Goal: Task Accomplishment & Management: Use online tool/utility

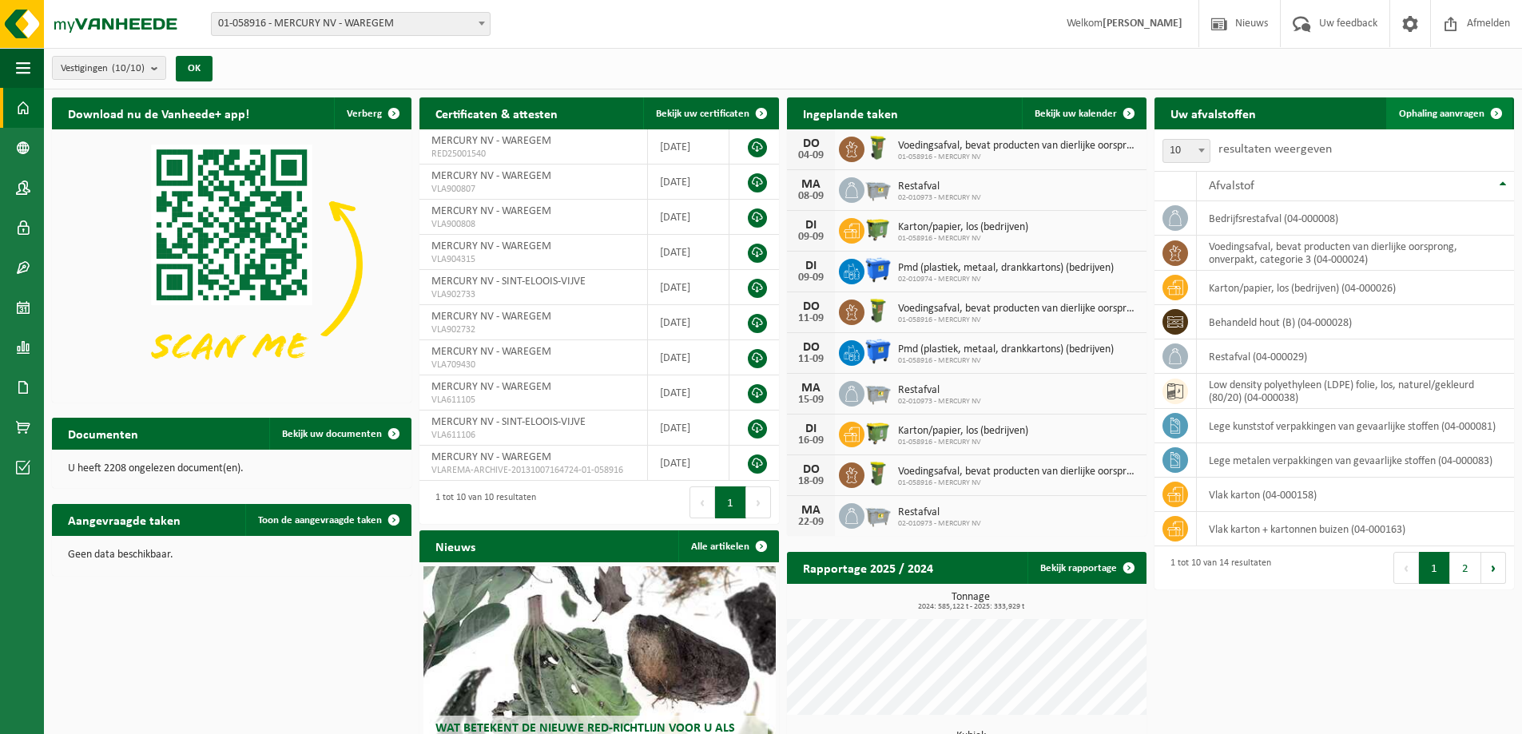
click at [1493, 110] on span at bounding box center [1497, 113] width 32 height 32
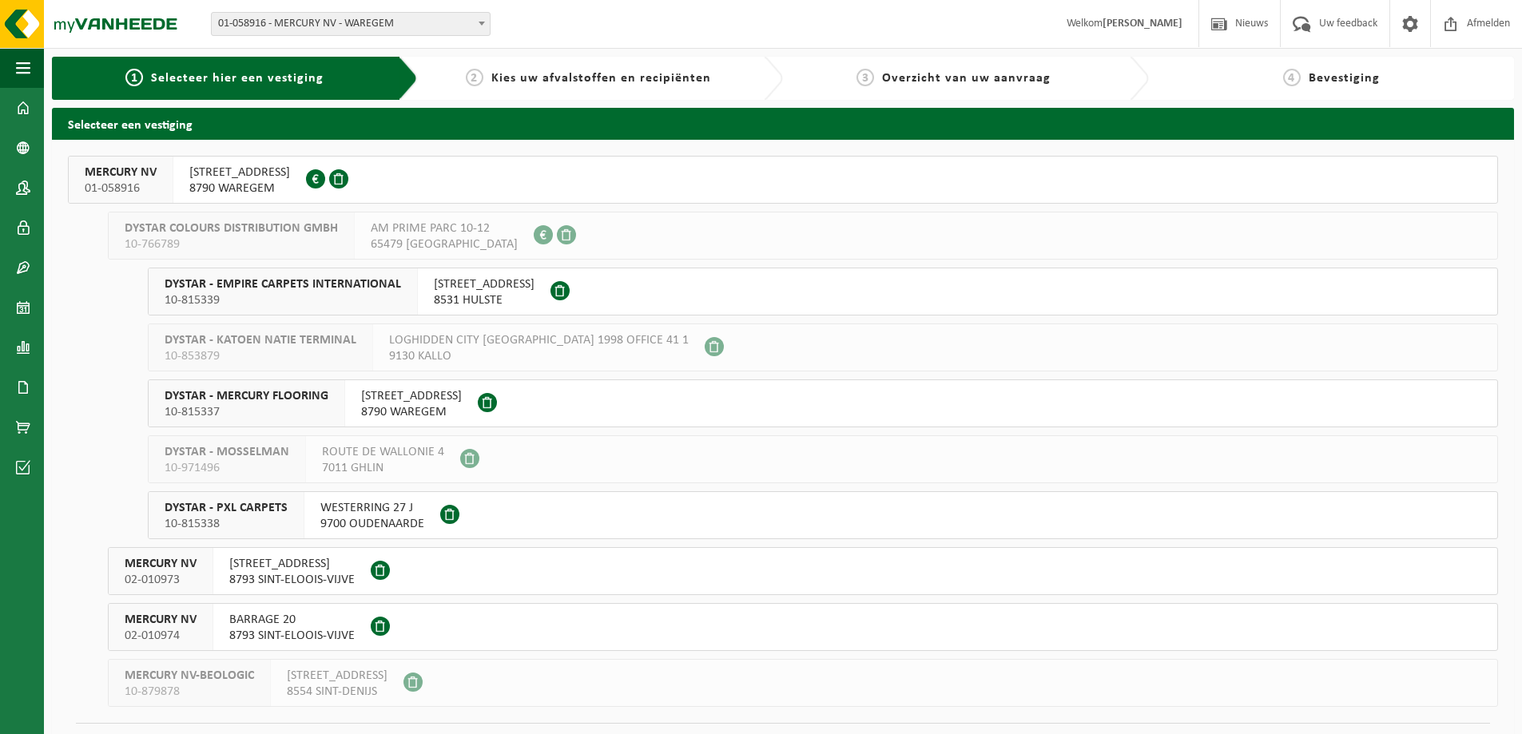
click at [241, 176] on span "STEENOVENSTRAAT 38" at bounding box center [239, 173] width 101 height 16
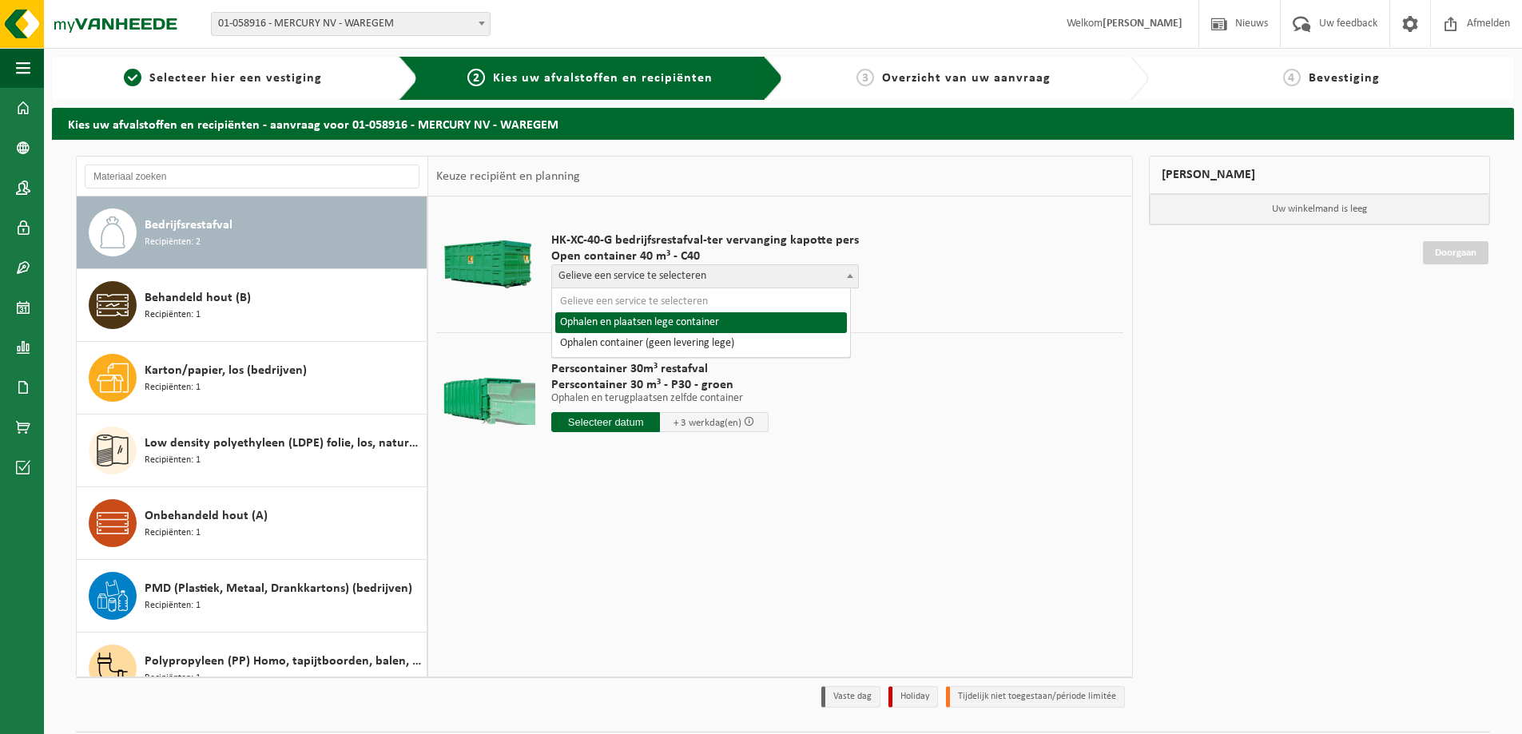
click at [619, 276] on span "Gelieve een service te selecteren" at bounding box center [705, 276] width 306 height 22
select select "P2PL-VEL-055328_HK-XC-40-GN-00_04-000008_46"
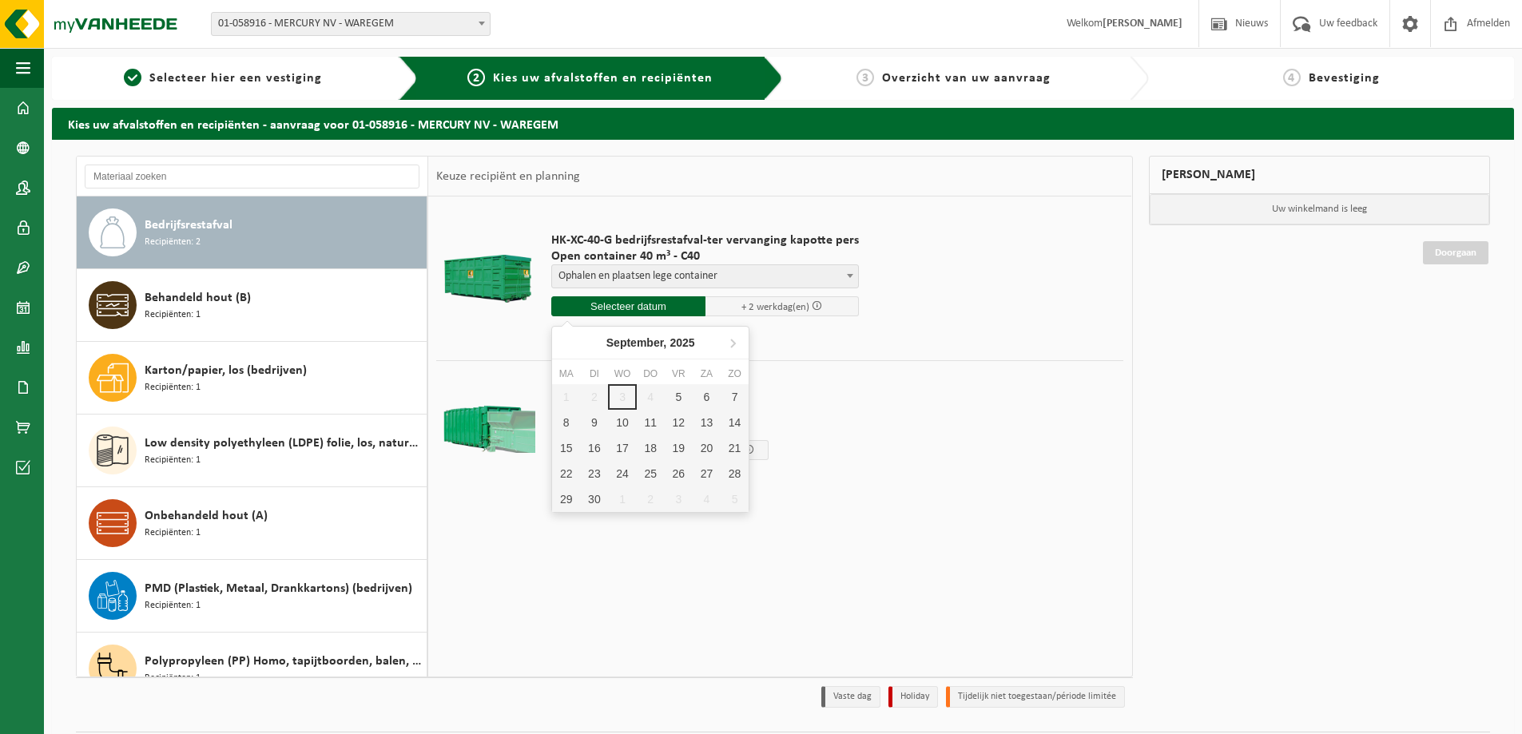
click at [626, 303] on input "text" at bounding box center [628, 306] width 154 height 20
click at [674, 403] on div "5" at bounding box center [679, 397] width 28 height 26
type input "Van 2025-09-05"
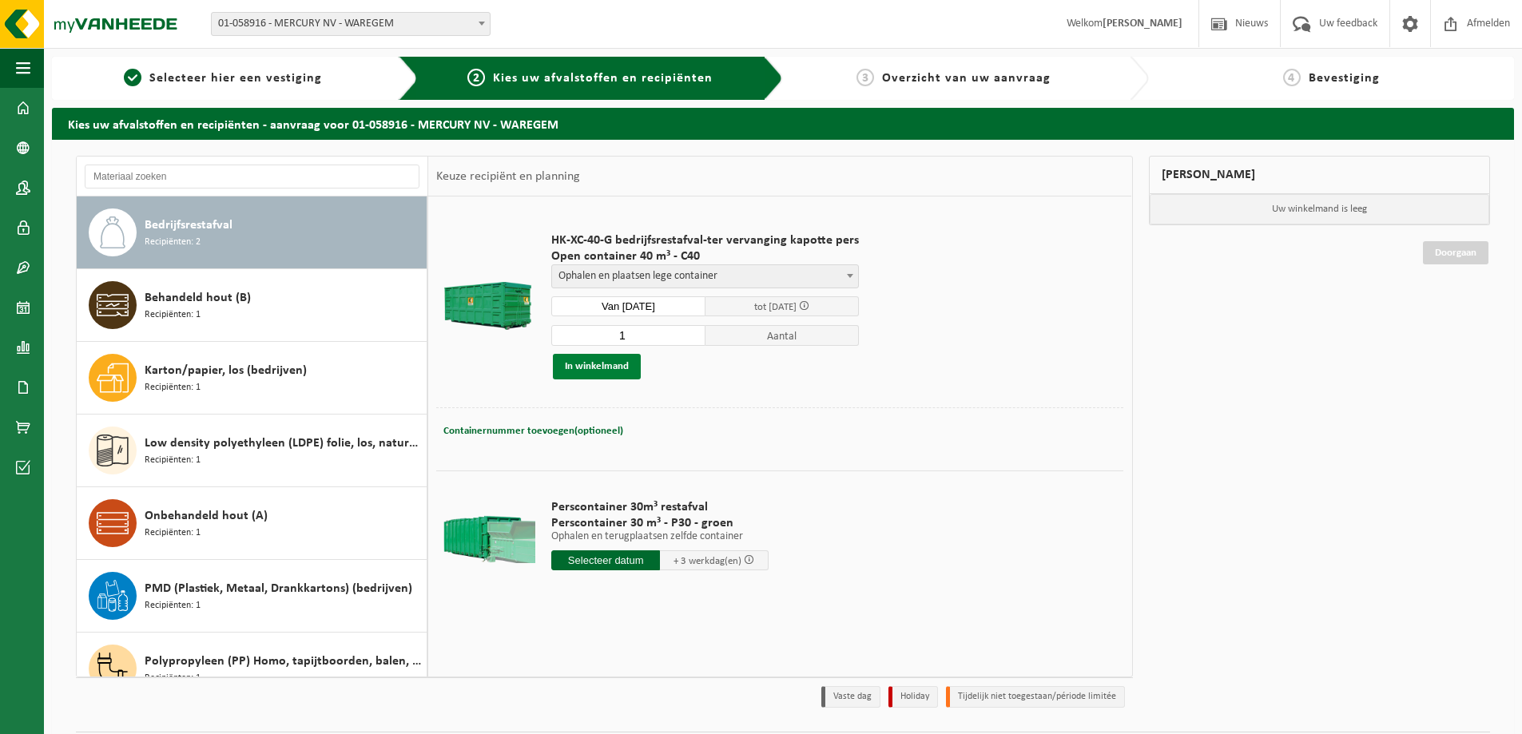
click at [603, 368] on button "In winkelmand" at bounding box center [597, 367] width 88 height 26
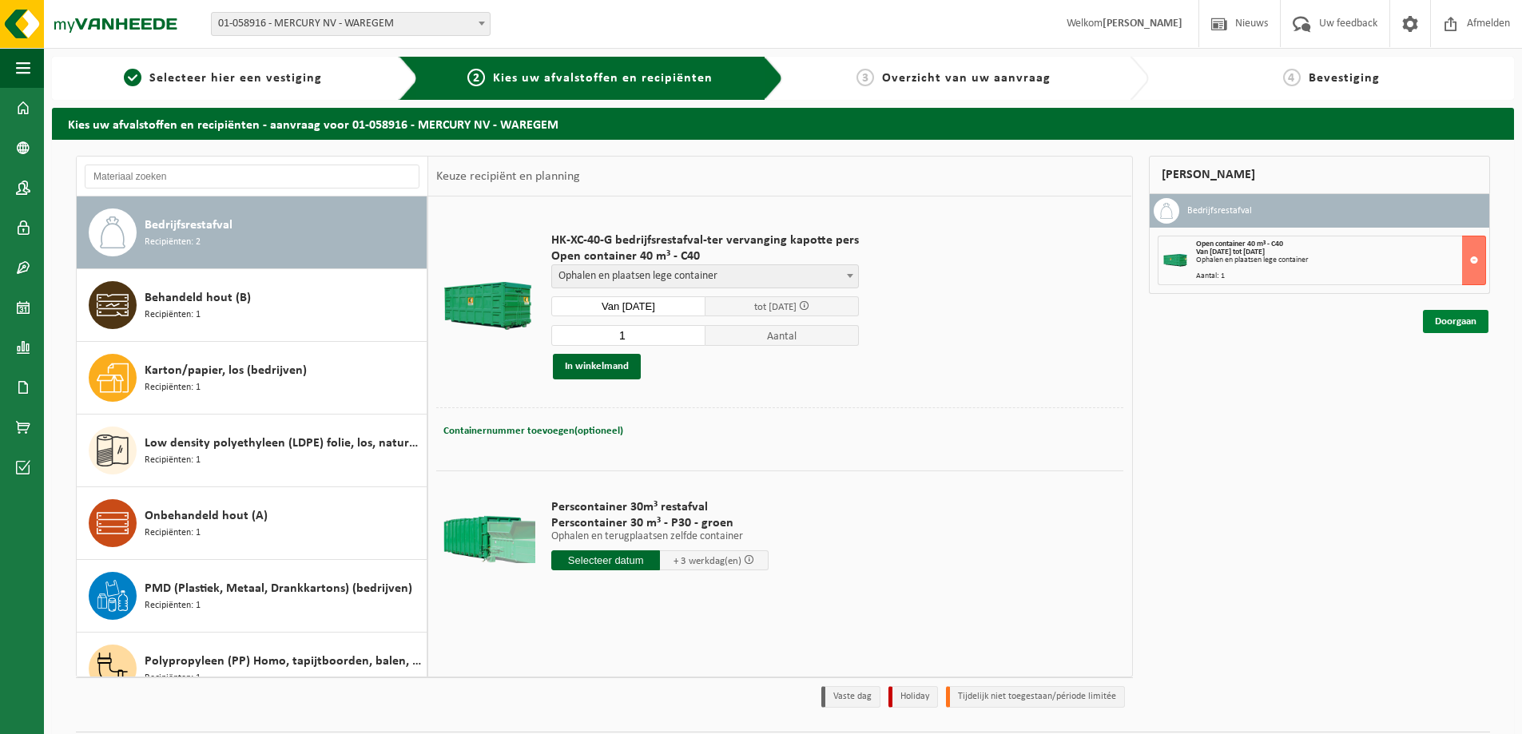
click at [1467, 319] on link "Doorgaan" at bounding box center [1456, 321] width 66 height 23
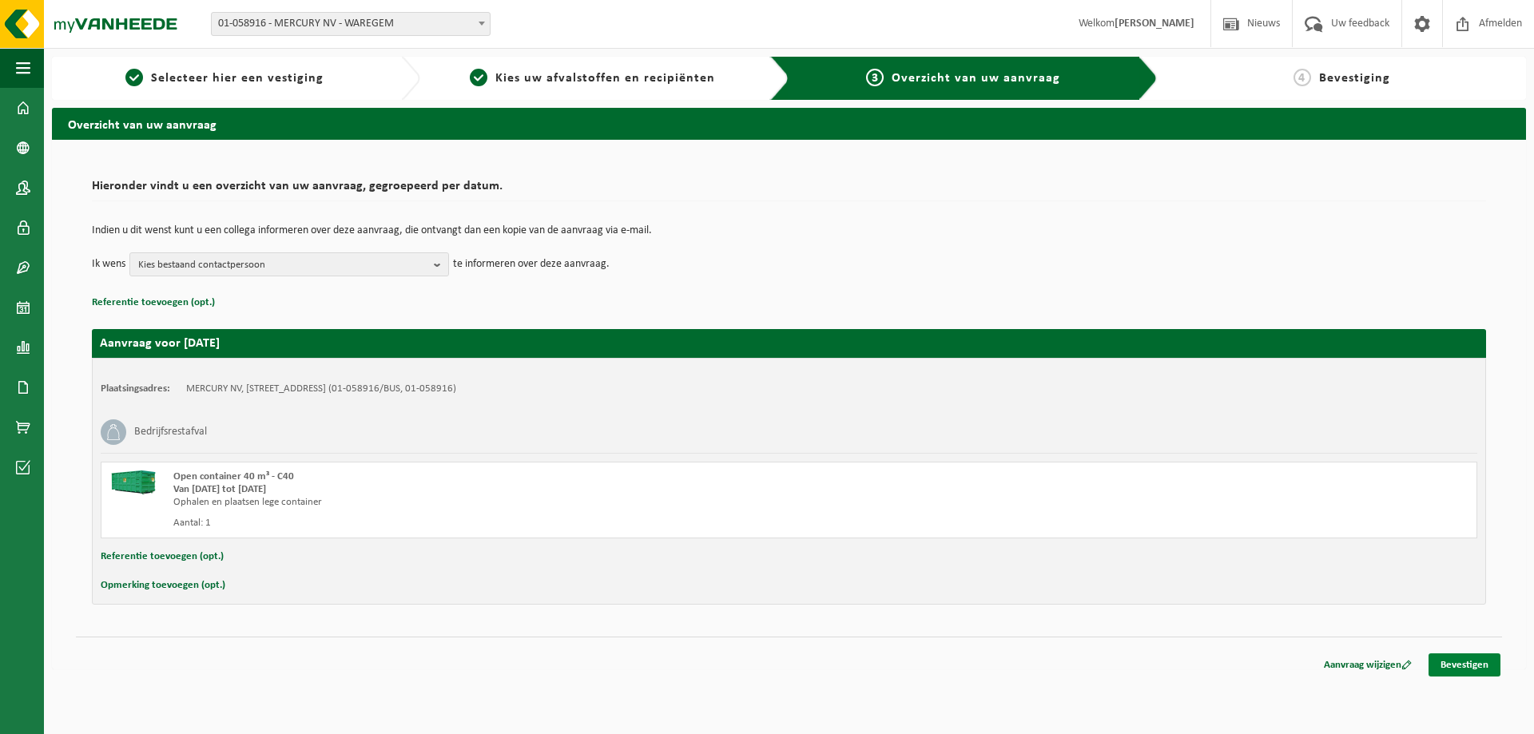
click at [1478, 665] on link "Bevestigen" at bounding box center [1465, 665] width 72 height 23
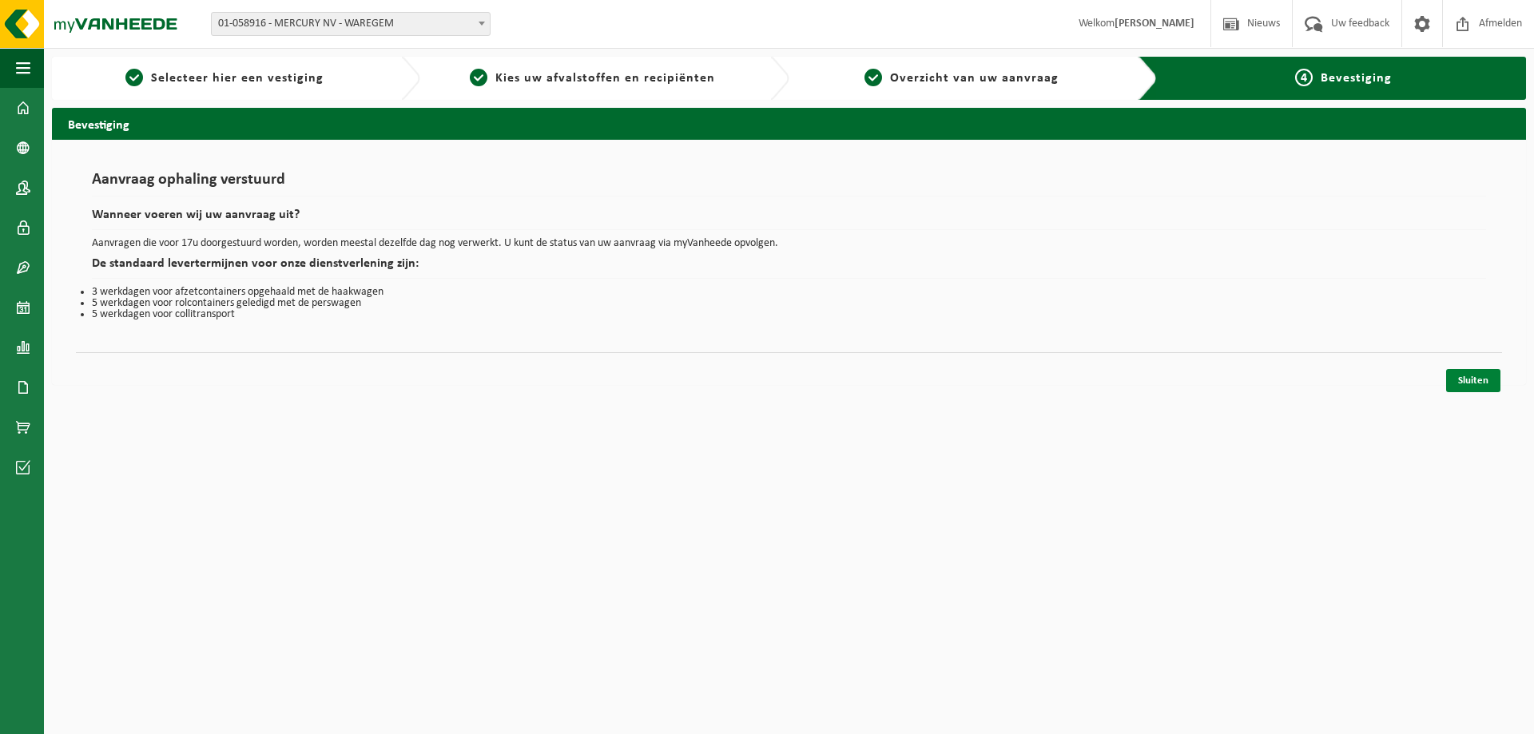
click at [1482, 384] on link "Sluiten" at bounding box center [1473, 380] width 54 height 23
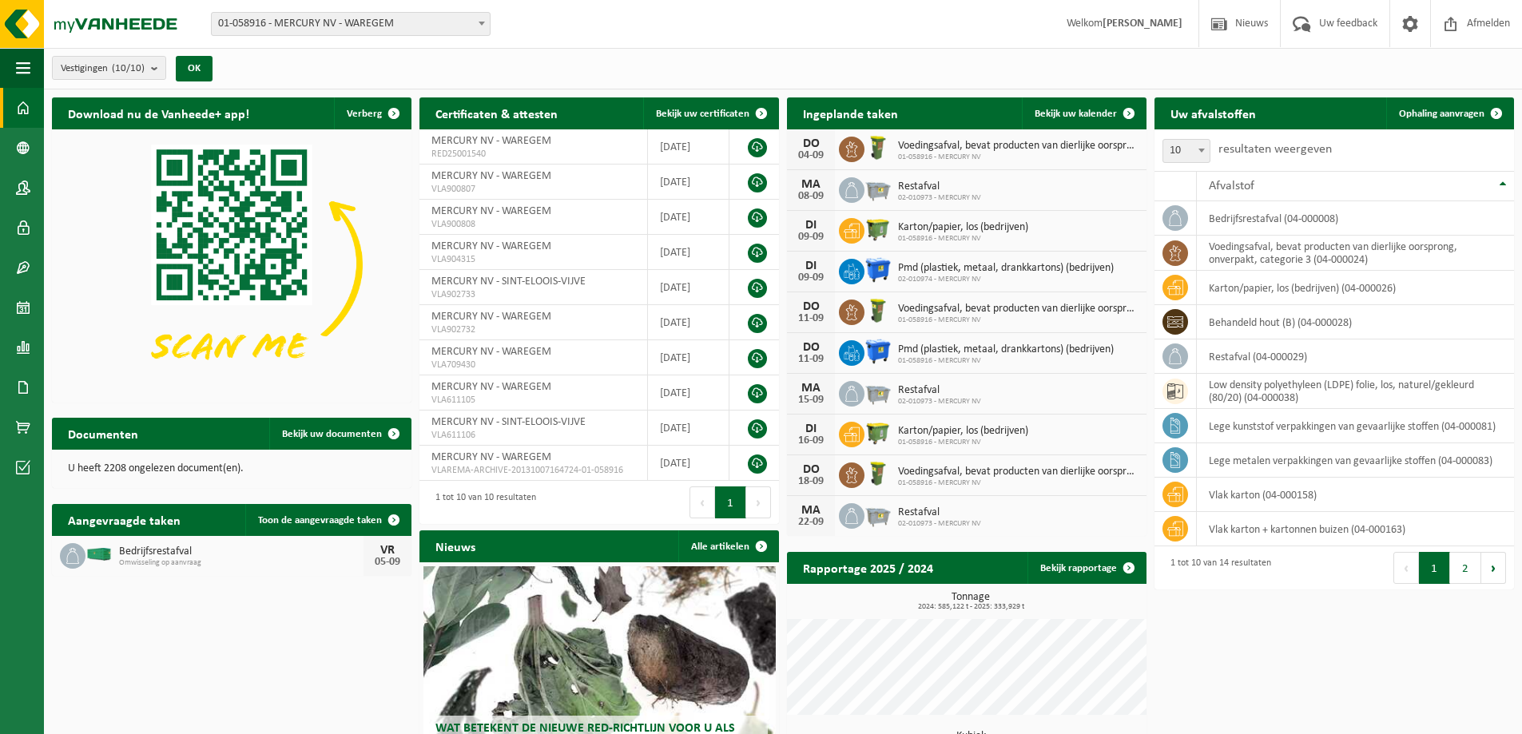
scroll to position [135, 0]
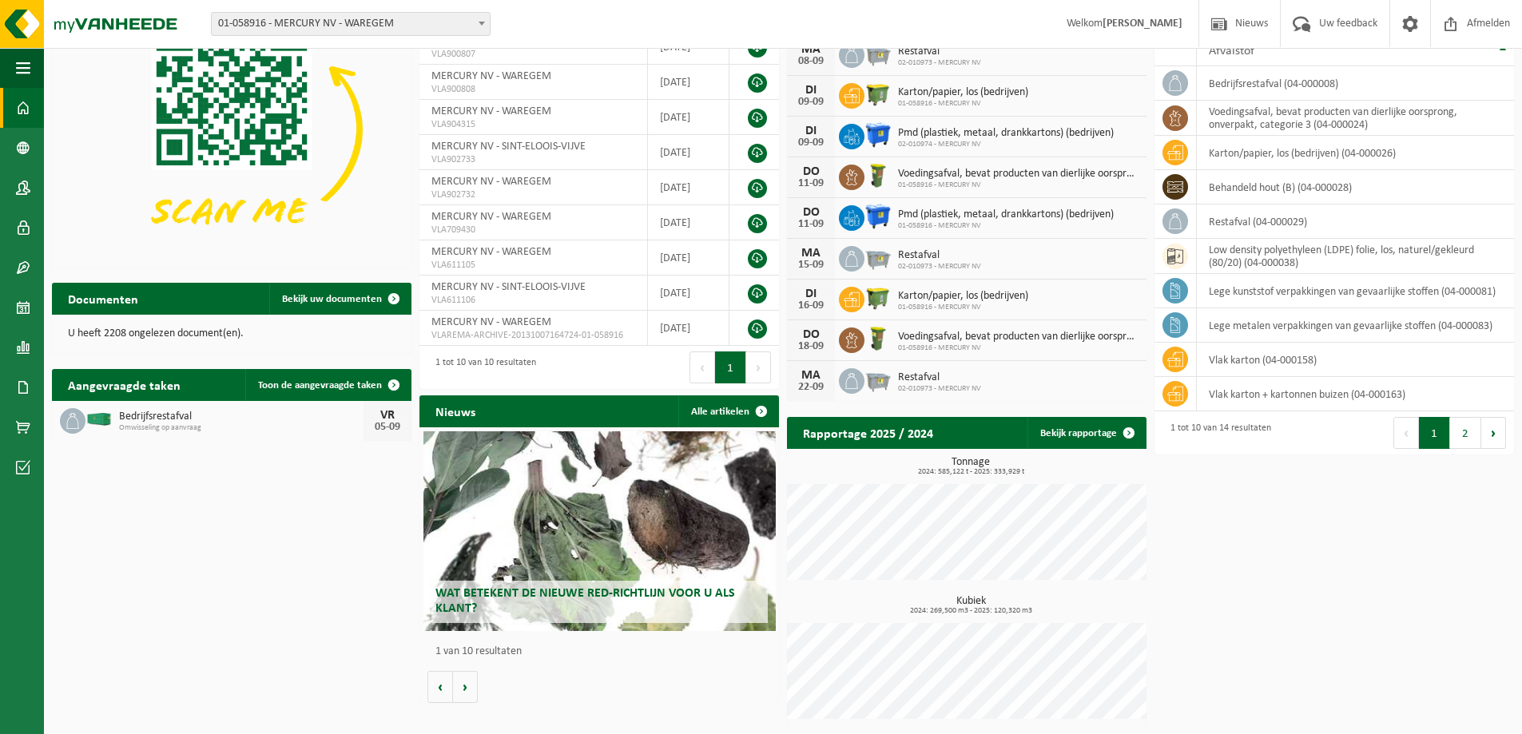
click at [22, 107] on span at bounding box center [23, 108] width 14 height 40
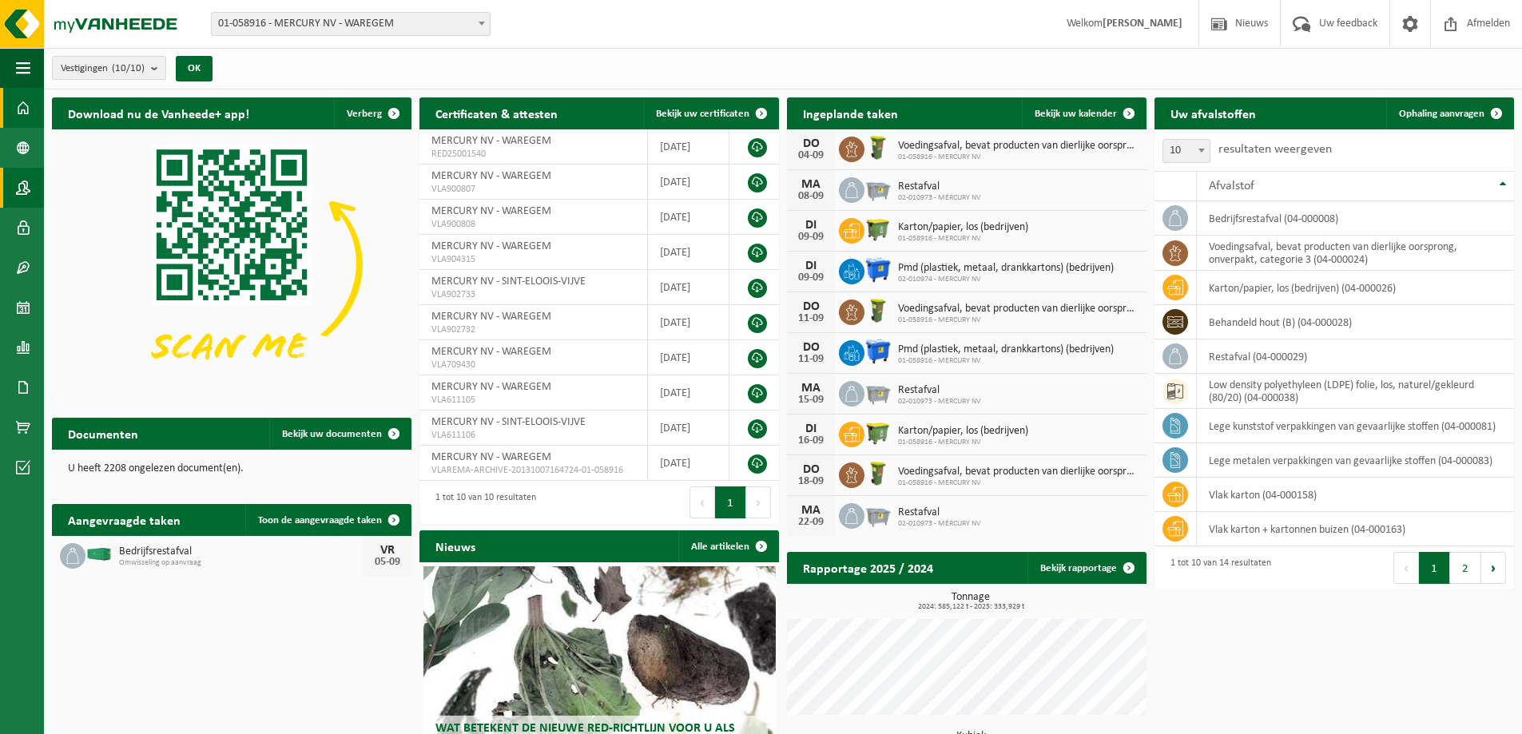
click at [18, 189] on span at bounding box center [23, 188] width 14 height 40
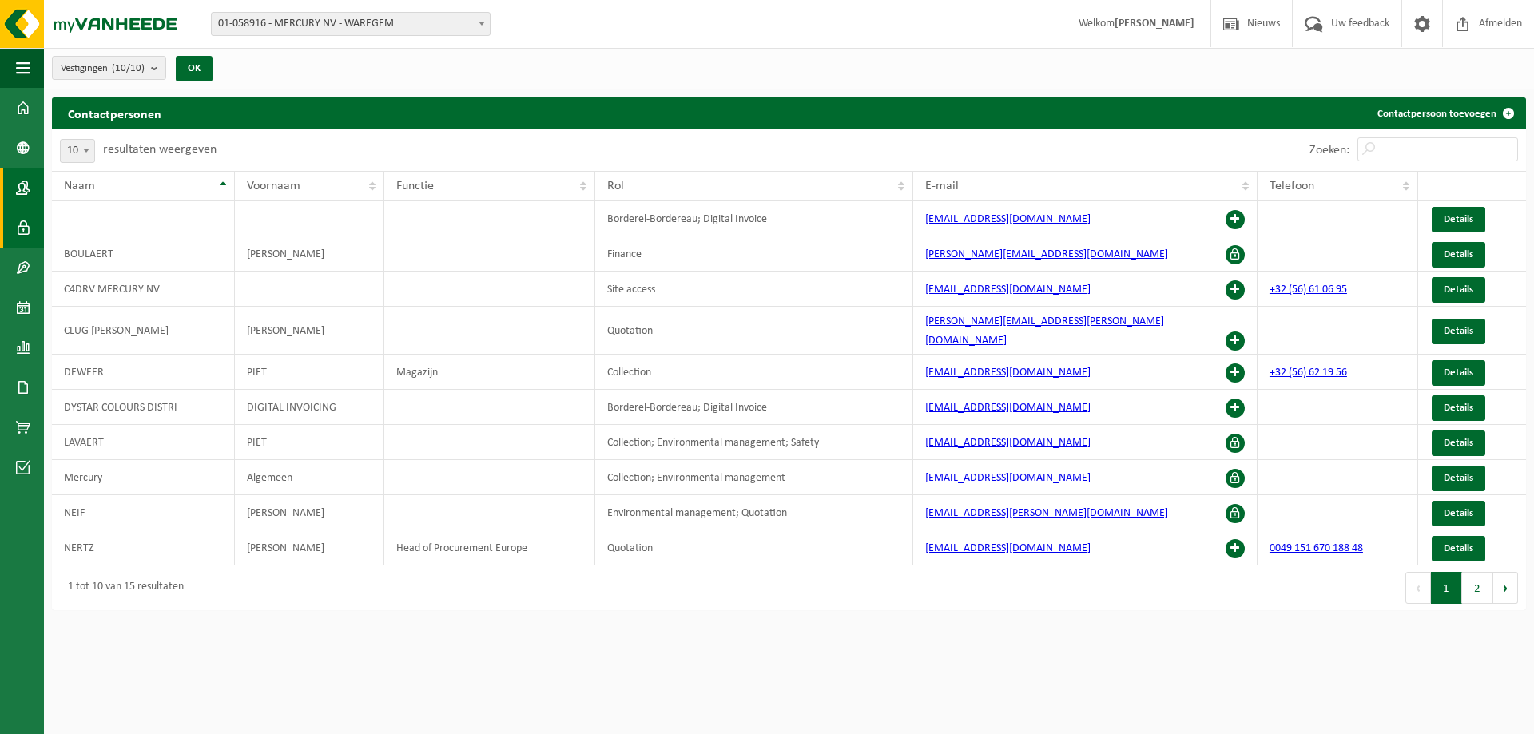
click at [13, 221] on link "Gebruikers" at bounding box center [22, 228] width 44 height 40
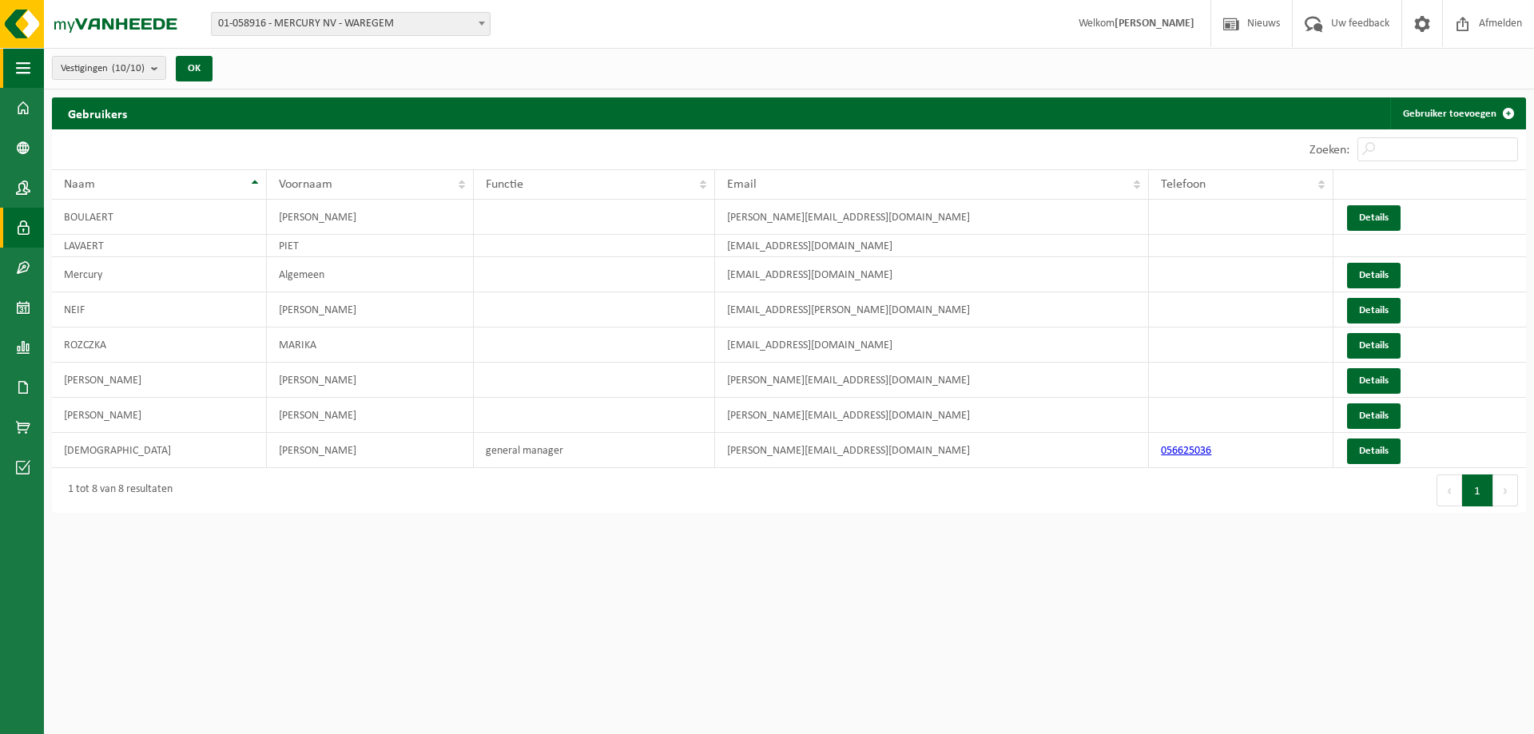
click at [19, 67] on span "button" at bounding box center [23, 68] width 14 height 40
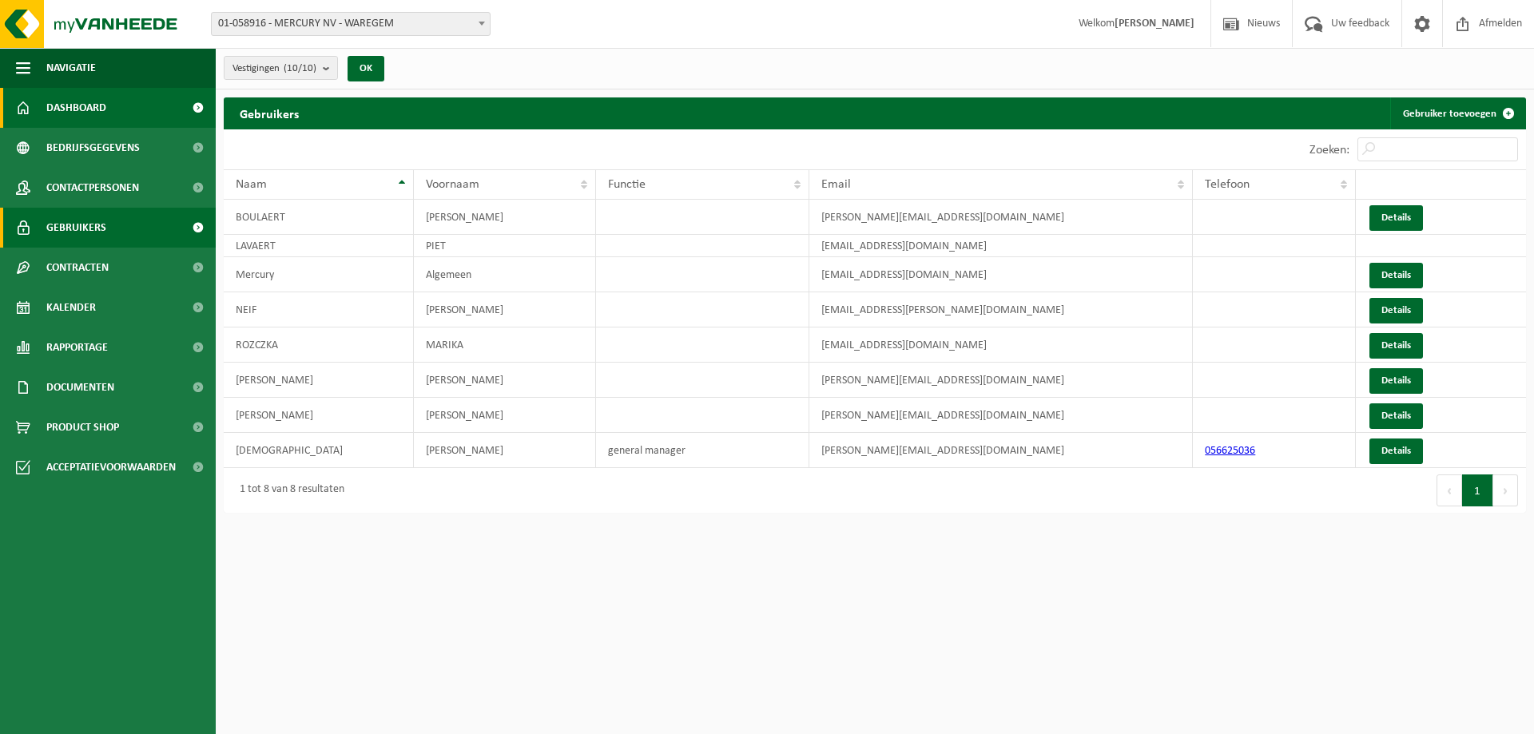
click at [95, 112] on span "Dashboard" at bounding box center [76, 108] width 60 height 40
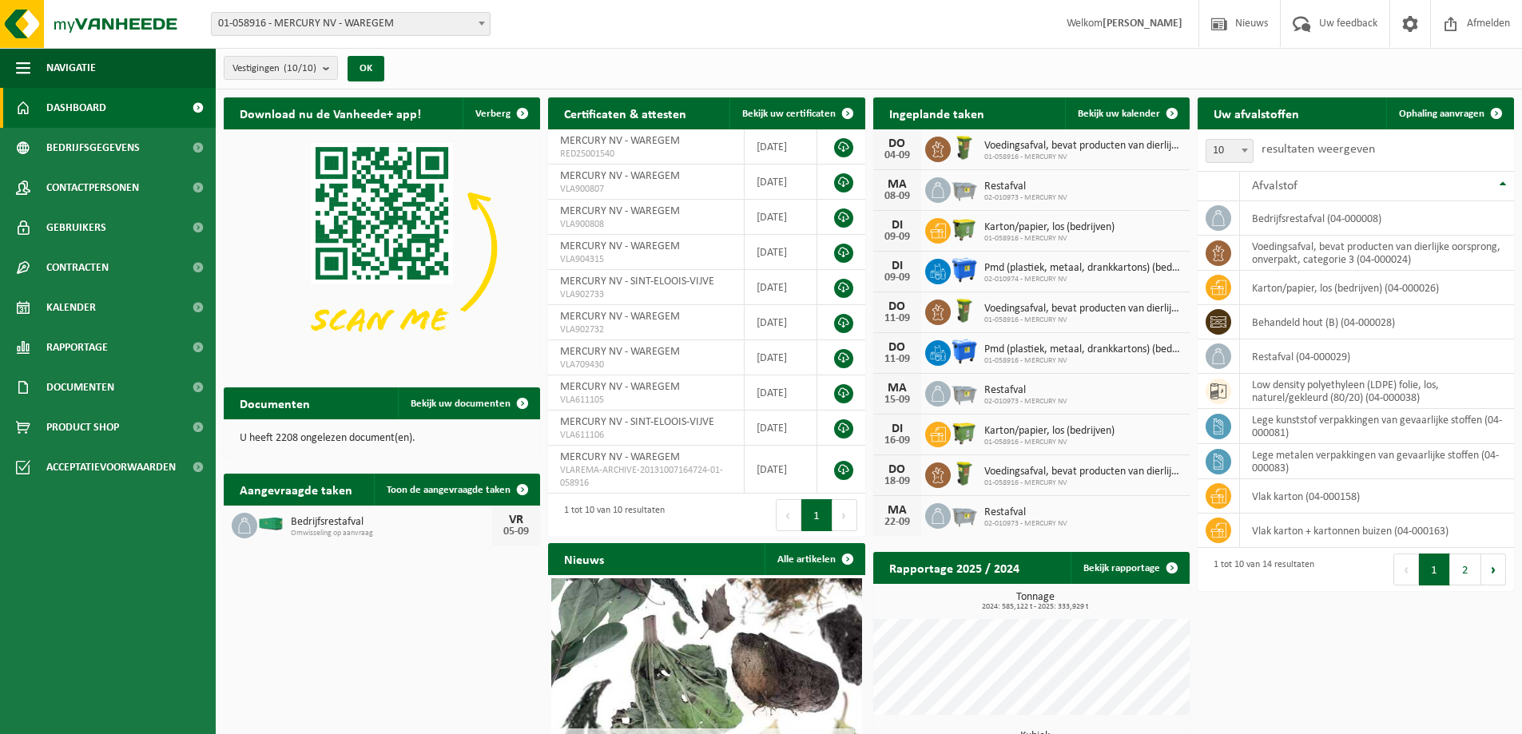
scroll to position [135, 0]
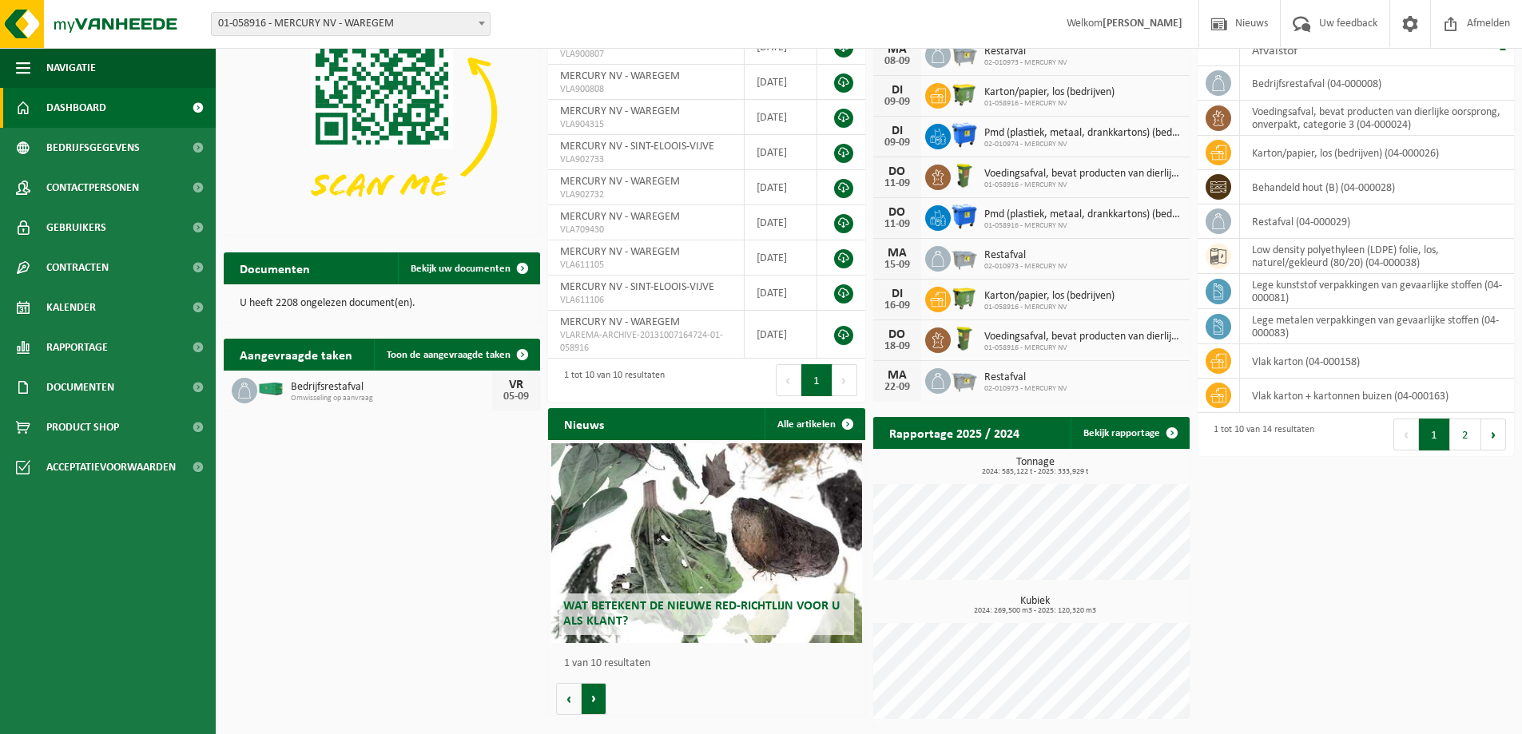
click at [597, 702] on button "Volgende" at bounding box center [594, 699] width 25 height 32
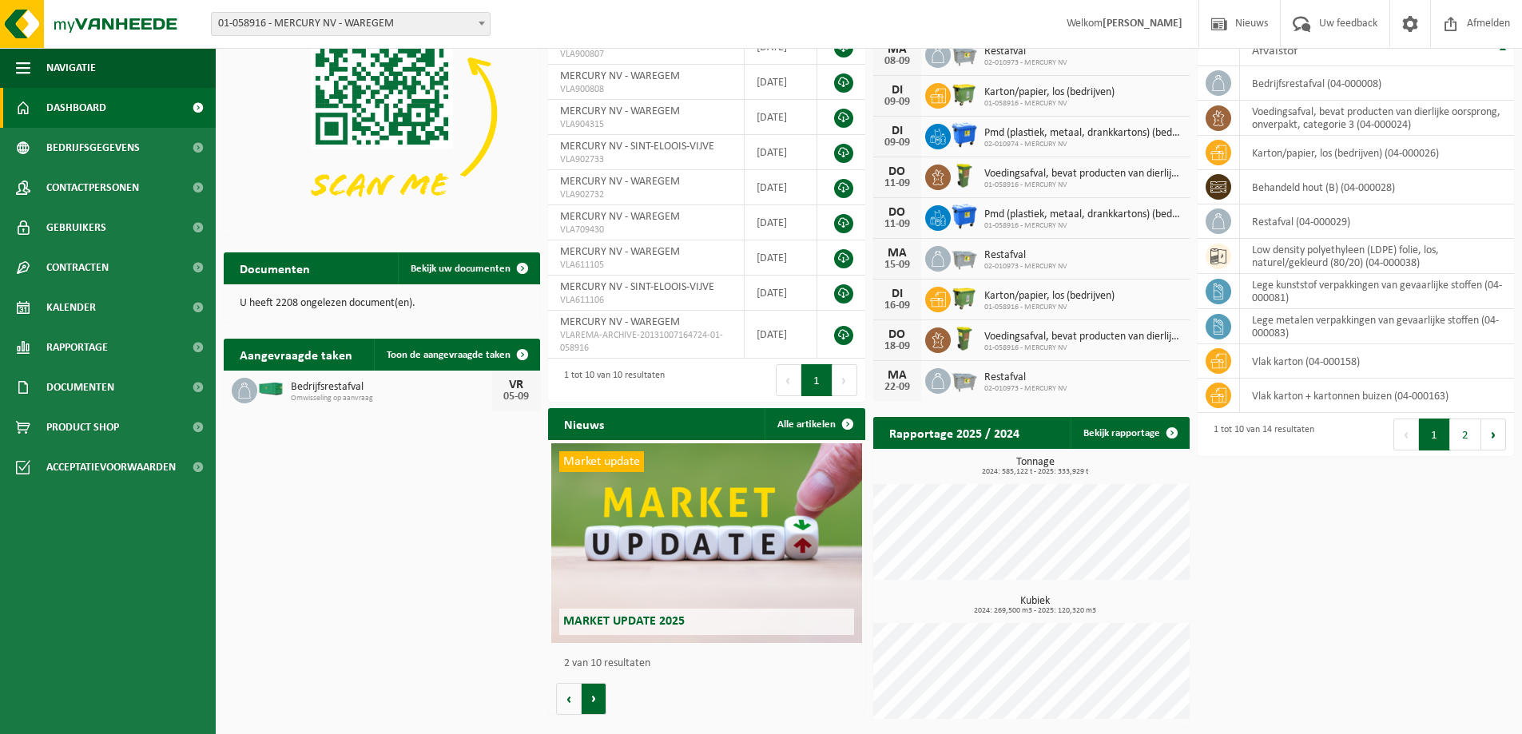
click at [597, 702] on button "Volgende" at bounding box center [594, 699] width 25 height 32
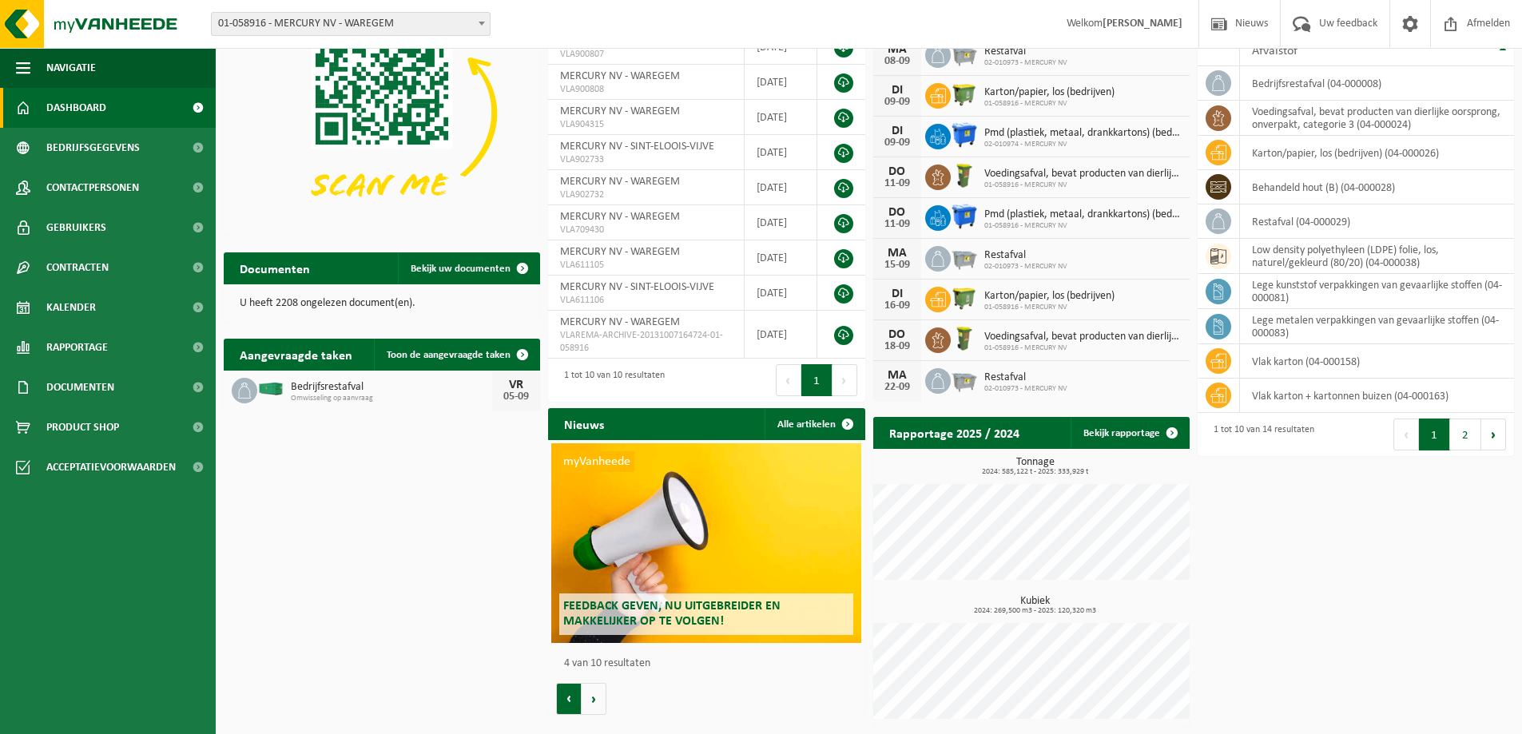
click at [574, 704] on button "Vorige" at bounding box center [569, 699] width 26 height 32
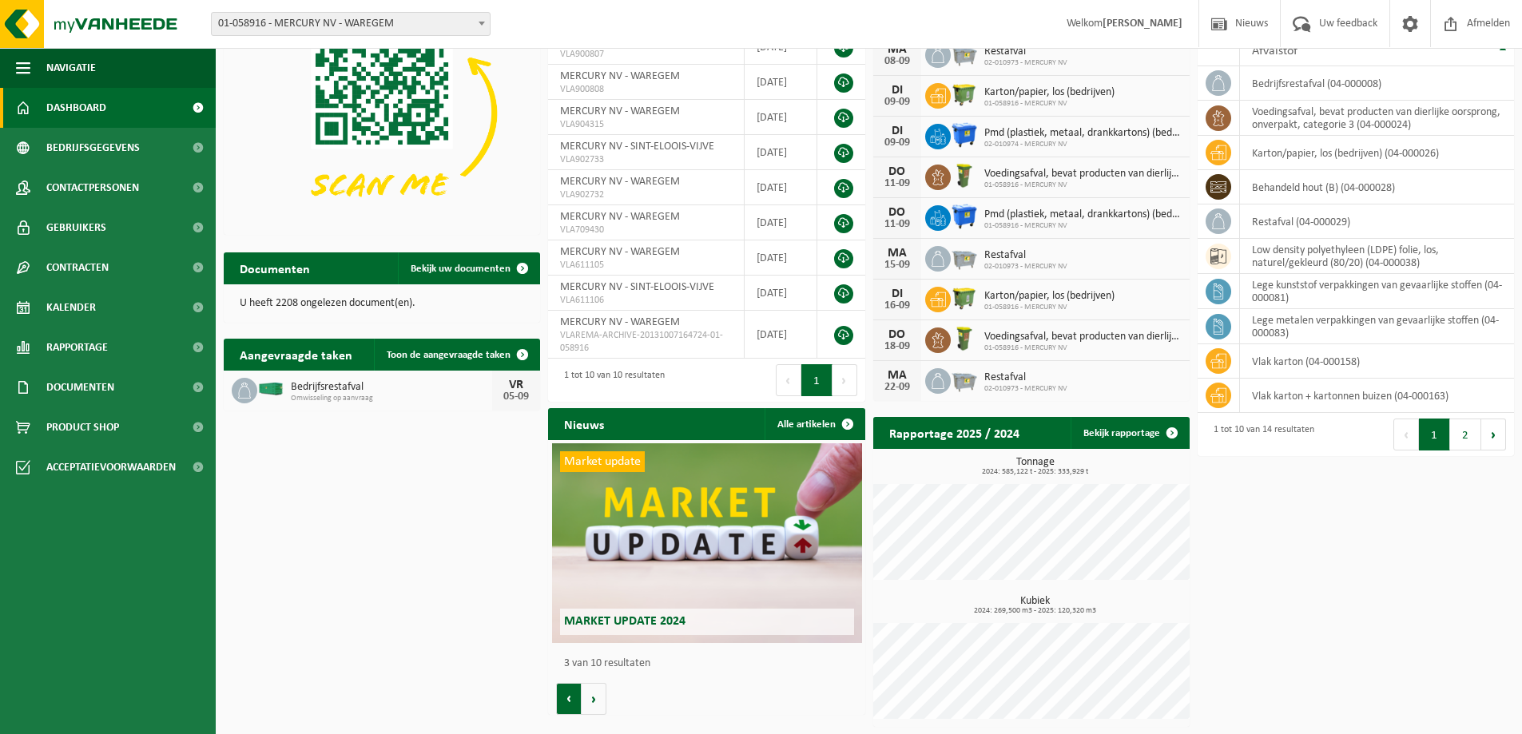
click at [574, 704] on button "Vorige" at bounding box center [569, 699] width 26 height 32
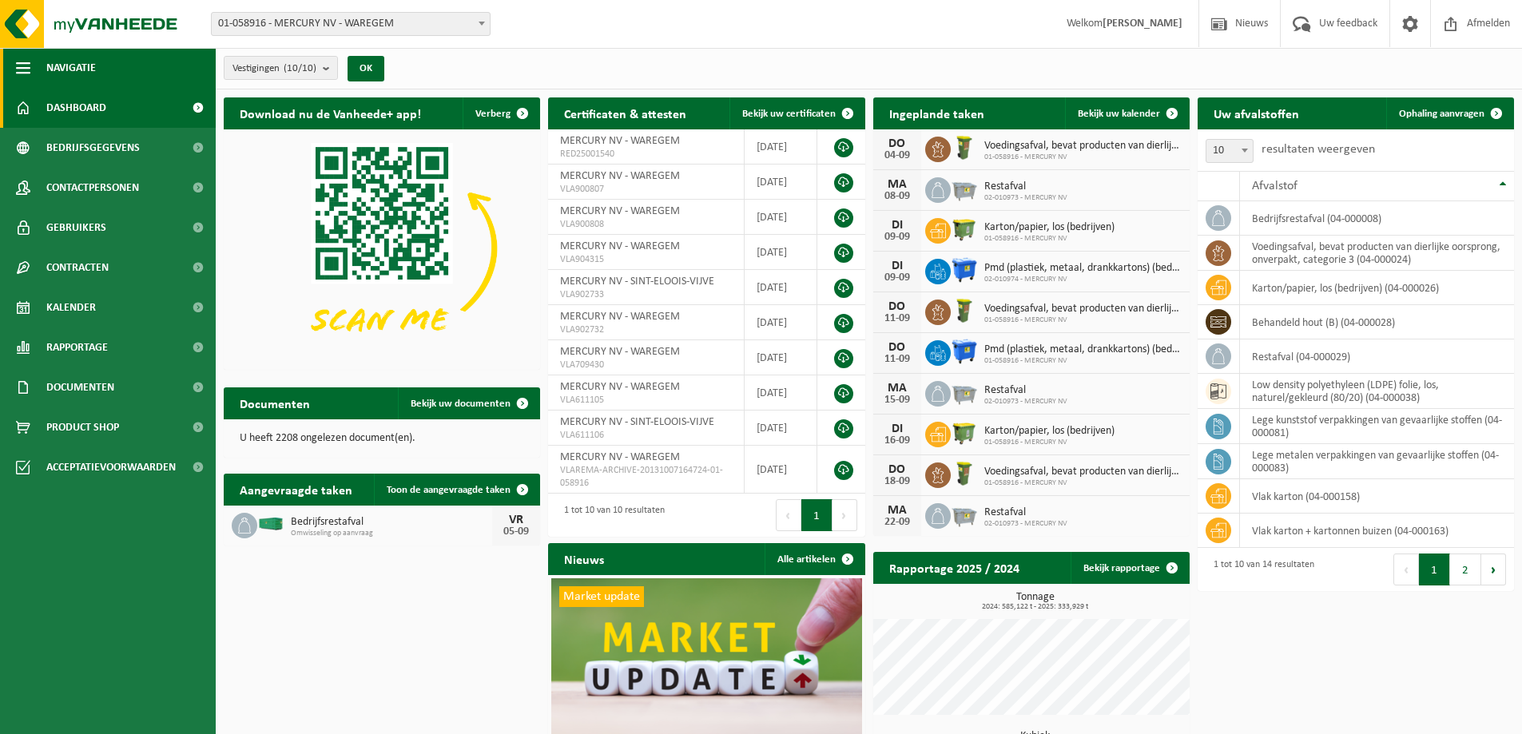
click at [97, 70] on button "Navigatie" at bounding box center [108, 68] width 216 height 40
